Goal: Transaction & Acquisition: Obtain resource

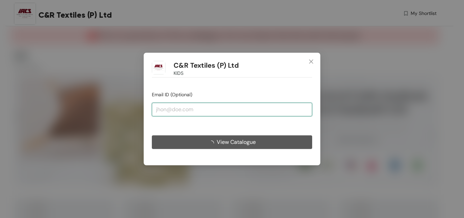
click at [180, 109] on input "email" at bounding box center [232, 110] width 160 height 14
type input "[EMAIL_ADDRESS][DOMAIN_NAME]"
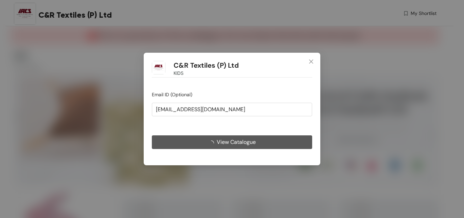
click at [238, 139] on span "View Catalogue" at bounding box center [236, 142] width 39 height 8
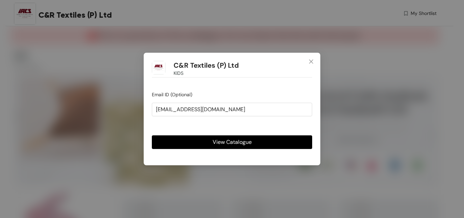
click at [239, 141] on span "View Catalogue" at bounding box center [232, 142] width 39 height 8
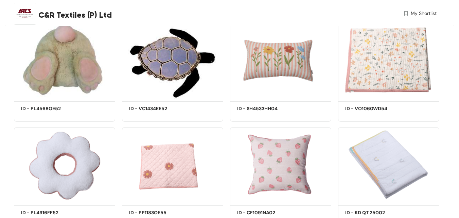
scroll to position [272, 0]
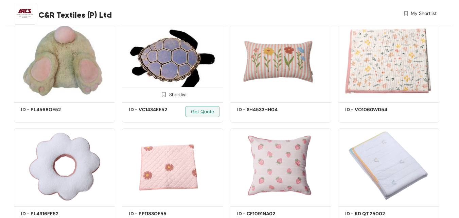
click at [149, 65] on img at bounding box center [172, 62] width 101 height 76
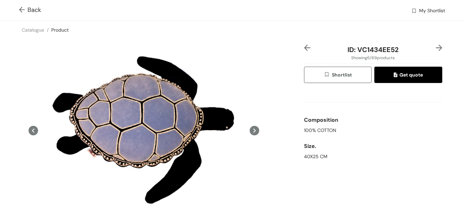
click at [20, 13] on img at bounding box center [23, 10] width 8 height 7
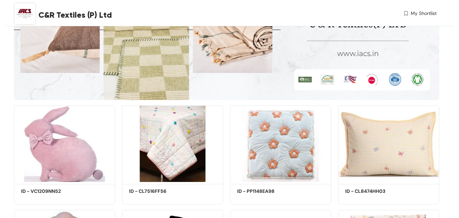
scroll to position [198, 0]
